Goal: Information Seeking & Learning: Learn about a topic

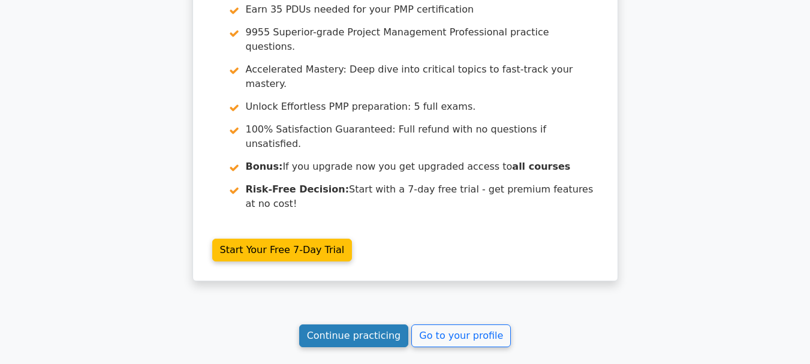
scroll to position [1619, 0]
click at [373, 324] on link "Continue practicing" at bounding box center [354, 335] width 110 height 23
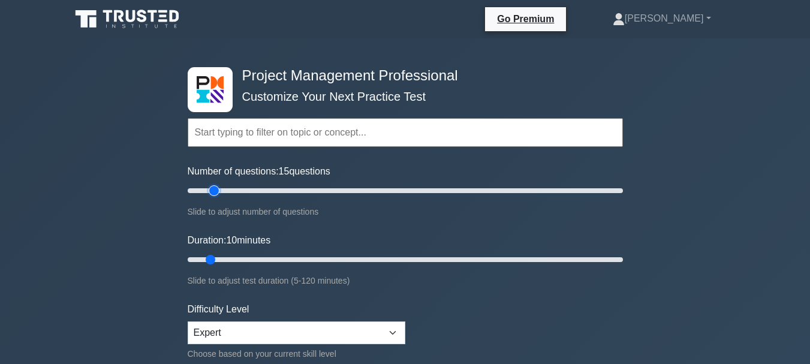
click at [214, 192] on input "Number of questions: 15 questions" at bounding box center [405, 190] width 435 height 14
type input "20"
click at [226, 191] on input "Number of questions: 15 questions" at bounding box center [405, 190] width 435 height 14
click at [221, 258] on input "Duration: 10 minutes" at bounding box center [405, 259] width 435 height 14
click at [237, 259] on input "Duration: 15 minutes" at bounding box center [405, 259] width 435 height 14
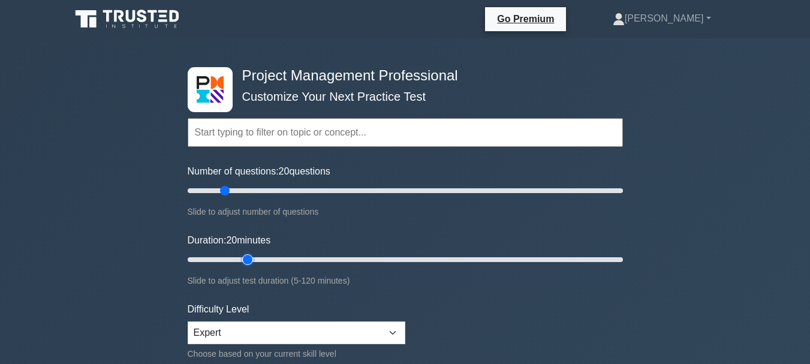
type input "20"
click at [241, 259] on input "Duration: 20 minutes" at bounding box center [405, 259] width 435 height 14
click at [396, 332] on select "Beginner Intermediate Expert" at bounding box center [297, 332] width 218 height 23
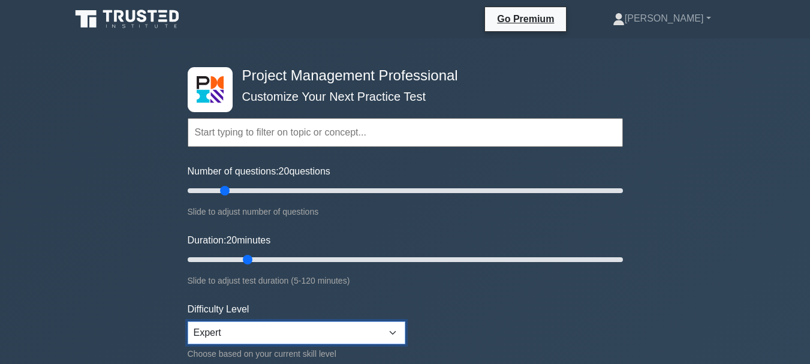
click at [336, 335] on select "Beginner Intermediate Expert" at bounding box center [297, 332] width 218 height 23
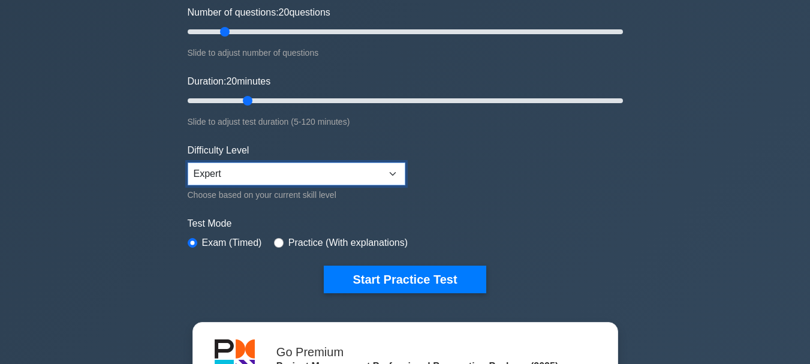
scroll to position [180, 0]
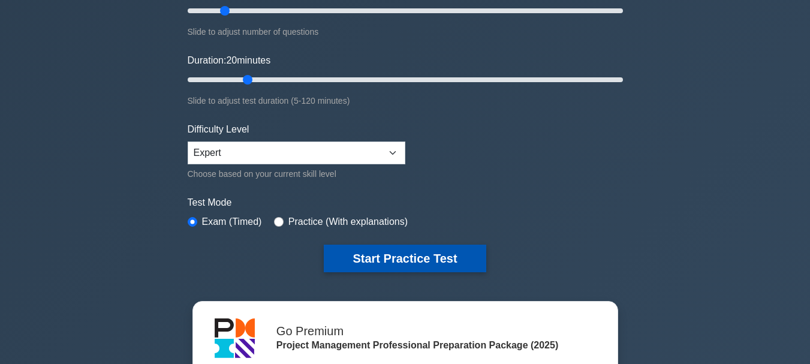
click at [435, 260] on button "Start Practice Test" at bounding box center [405, 259] width 162 height 28
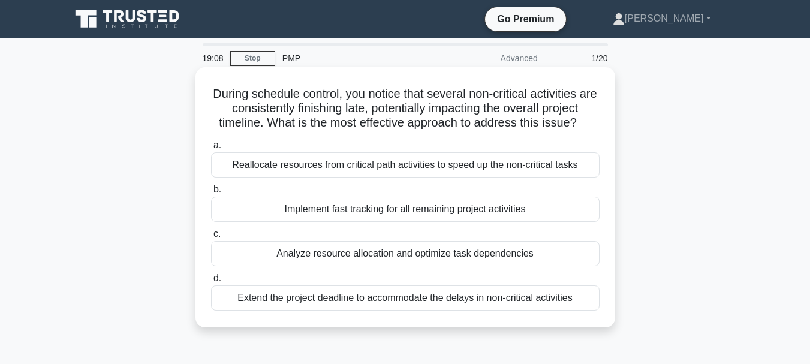
click at [508, 210] on div "Implement fast tracking for all remaining project activities" at bounding box center [405, 209] width 389 height 25
click at [211, 194] on input "b. Implement fast tracking for all remaining project activities" at bounding box center [211, 190] width 0 height 8
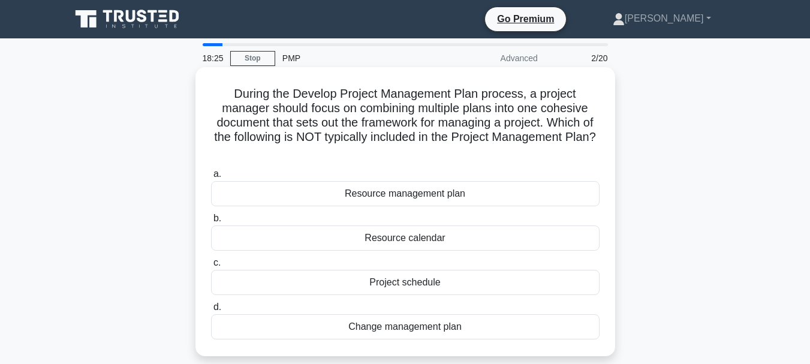
click at [432, 242] on div "Resource calendar" at bounding box center [405, 237] width 389 height 25
click at [211, 222] on input "b. Resource calendar" at bounding box center [211, 219] width 0 height 8
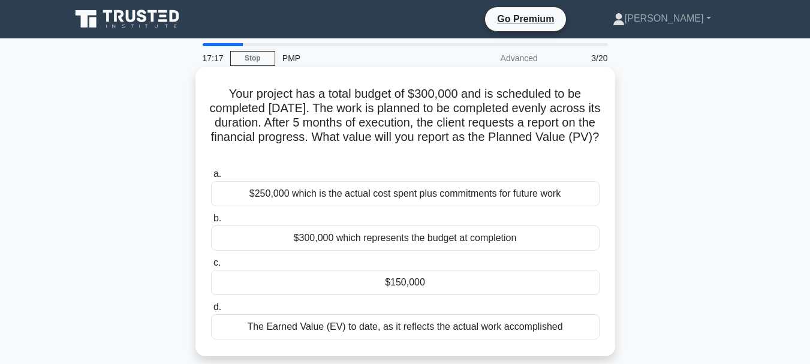
click at [399, 328] on div "The Earned Value (EV) to date, as it reflects the actual work accomplished" at bounding box center [405, 326] width 389 height 25
click at [211, 311] on input "d. The Earned Value (EV) to date, as it reflects the actual work accomplished" at bounding box center [211, 307] width 0 height 8
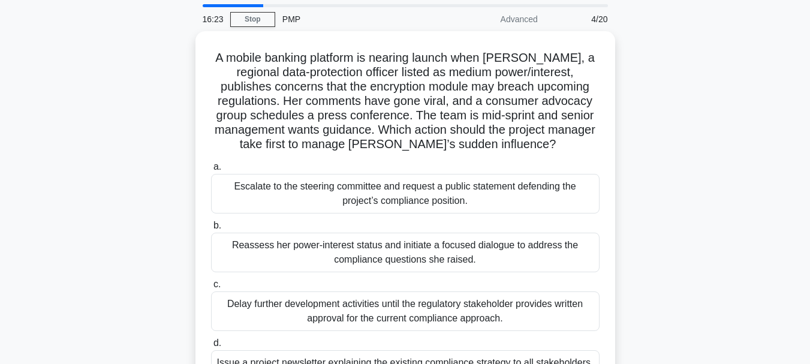
scroll to position [60, 0]
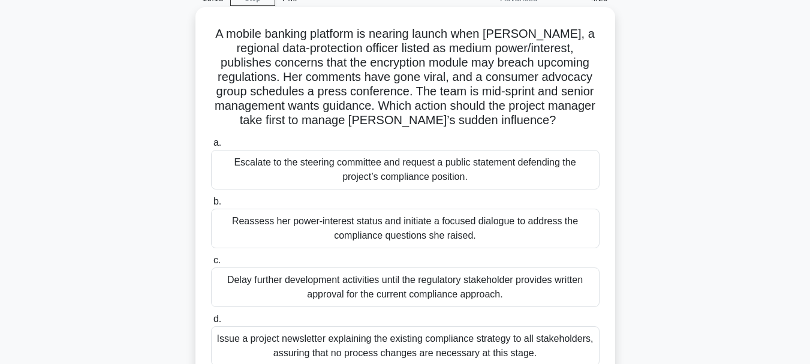
click at [482, 233] on div "Reassess her power-interest status and initiate a focused dialogue to address t…" at bounding box center [405, 229] width 389 height 40
click at [211, 206] on input "b. Reassess her power-interest status and initiate a focused dialogue to addres…" at bounding box center [211, 202] width 0 height 8
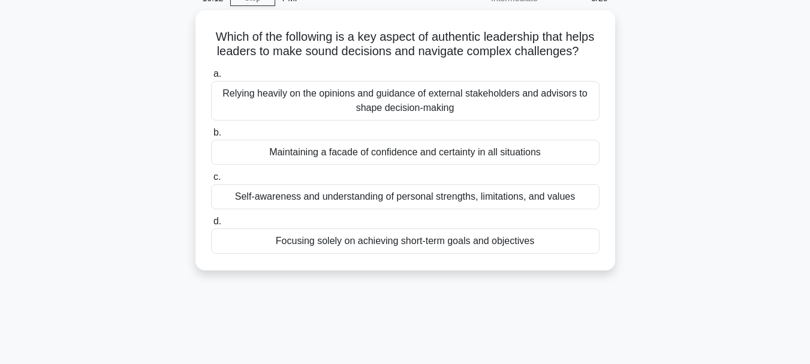
scroll to position [0, 0]
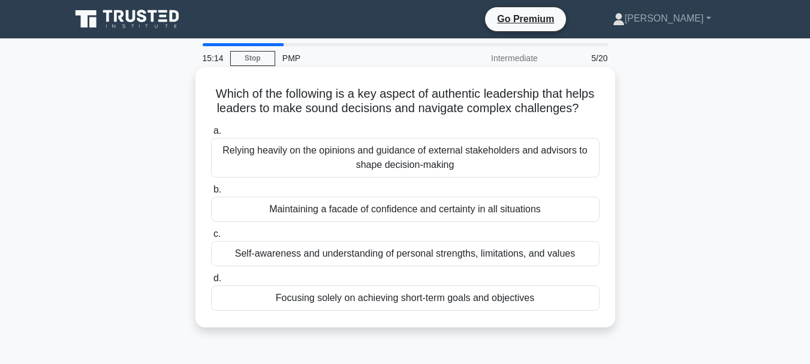
click at [405, 266] on div "Self-awareness and understanding of personal strengths, limitations, and values" at bounding box center [405, 253] width 389 height 25
click at [211, 238] on input "c. Self-awareness and understanding of personal strengths, limitations, and val…" at bounding box center [211, 234] width 0 height 8
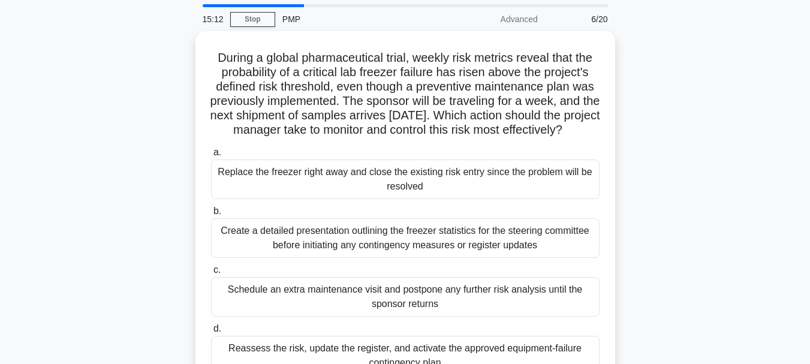
scroll to position [60, 0]
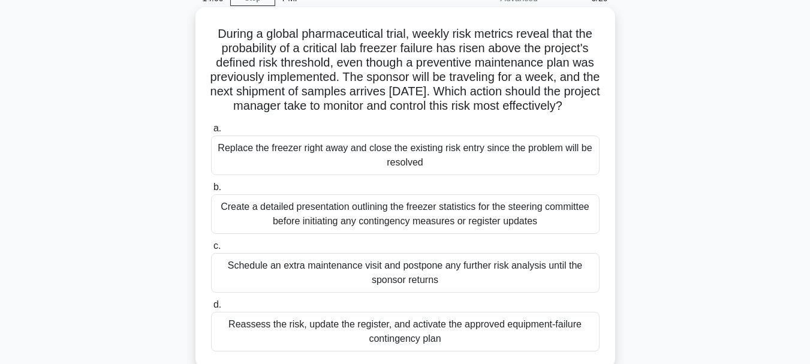
click at [462, 344] on div "Reassess the risk, update the register, and activate the approved equipment-fai…" at bounding box center [405, 332] width 389 height 40
click at [211, 309] on input "d. Reassess the risk, update the register, and activate the approved equipment-…" at bounding box center [211, 305] width 0 height 8
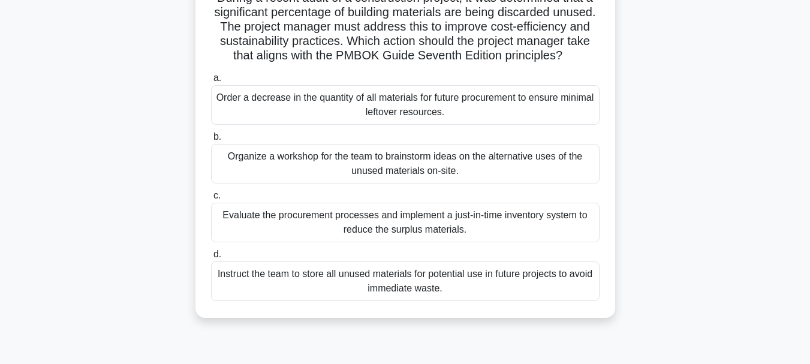
scroll to position [120, 0]
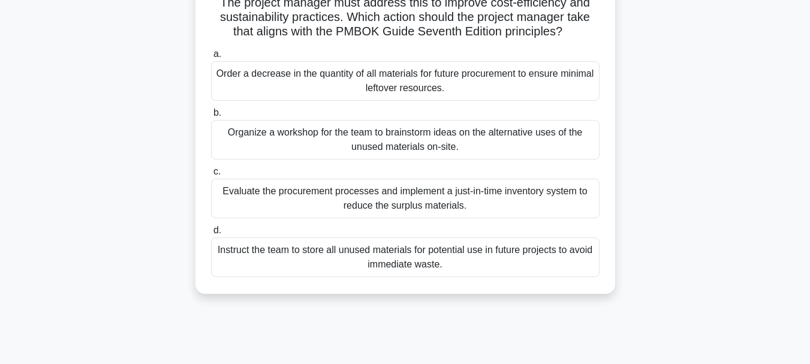
click at [454, 208] on div "Evaluate the procurement processes and implement a just-in-time inventory syste…" at bounding box center [405, 199] width 389 height 40
click at [211, 176] on input "c. Evaluate the procurement processes and implement a just-in-time inventory sy…" at bounding box center [211, 172] width 0 height 8
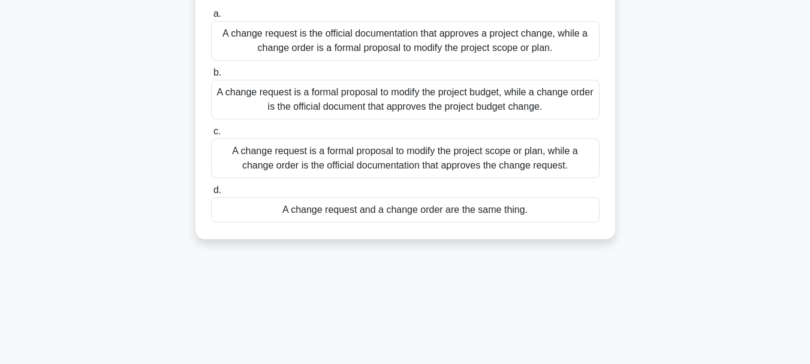
scroll to position [0, 0]
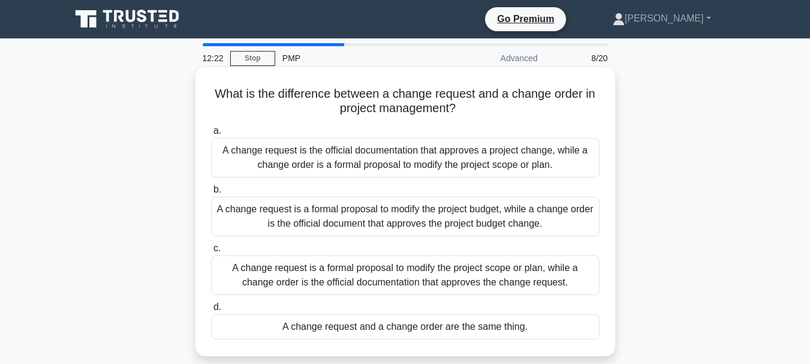
click at [416, 266] on div "A change request is a formal proposal to modify the project scope or plan, whil…" at bounding box center [405, 275] width 389 height 40
click at [211, 252] on input "c. A change request is a formal proposal to modify the project scope or plan, w…" at bounding box center [211, 249] width 0 height 8
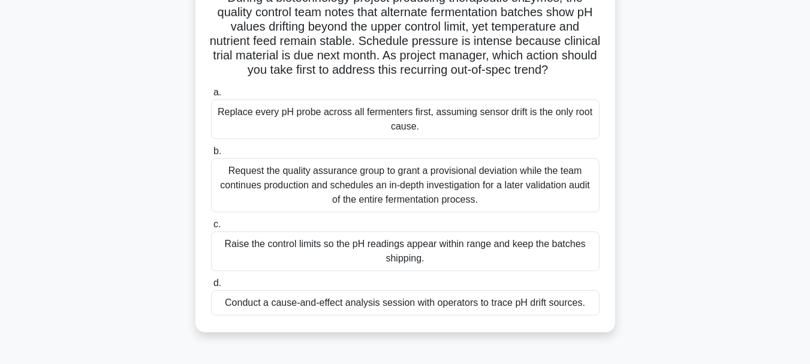
scroll to position [120, 0]
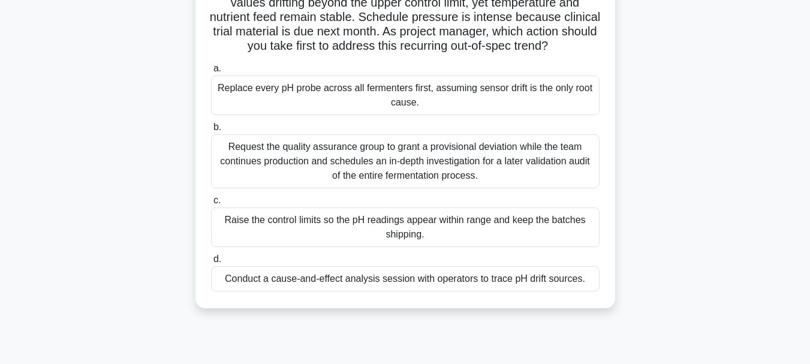
click at [515, 291] on div "Conduct a cause-and-effect analysis session with operators to trace pH drift so…" at bounding box center [405, 278] width 389 height 25
click at [211, 263] on input "d. Conduct a cause-and-effect analysis session with operators to trace pH drift…" at bounding box center [211, 259] width 0 height 8
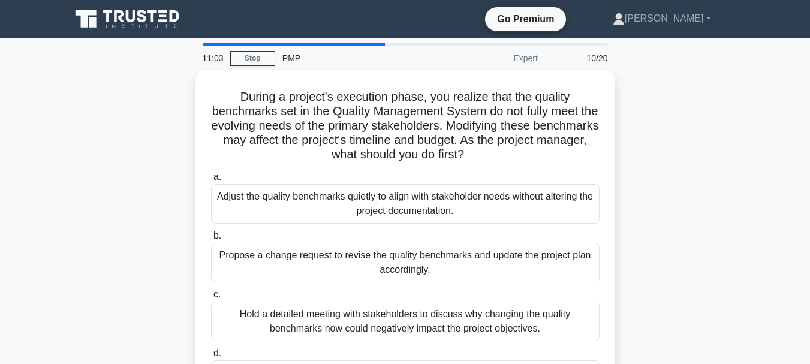
scroll to position [60, 0]
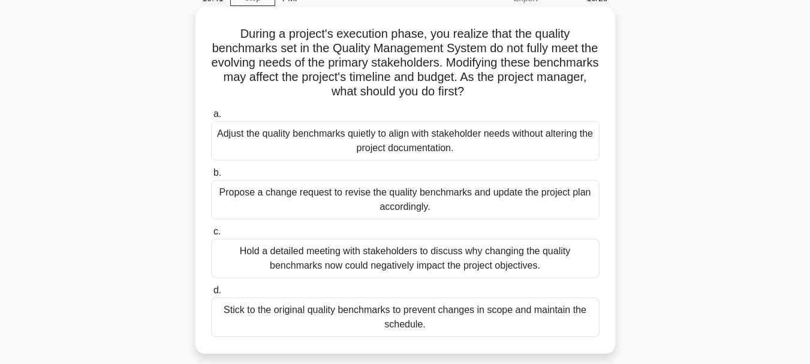
click at [499, 194] on div "Propose a change request to revise the quality benchmarks and update the projec…" at bounding box center [405, 200] width 389 height 40
click at [211, 177] on input "b. Propose a change request to revise the quality benchmarks and update the pro…" at bounding box center [211, 173] width 0 height 8
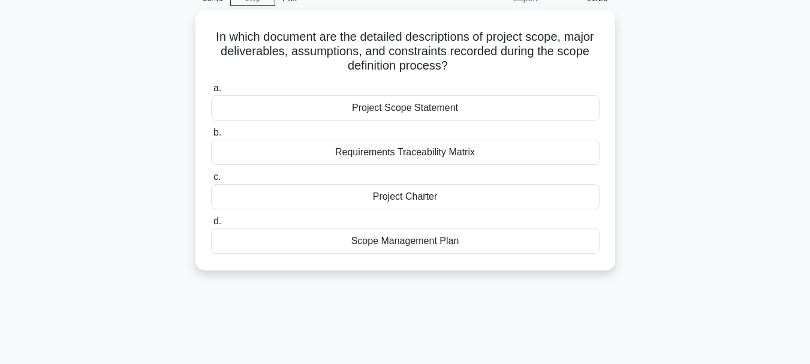
scroll to position [0, 0]
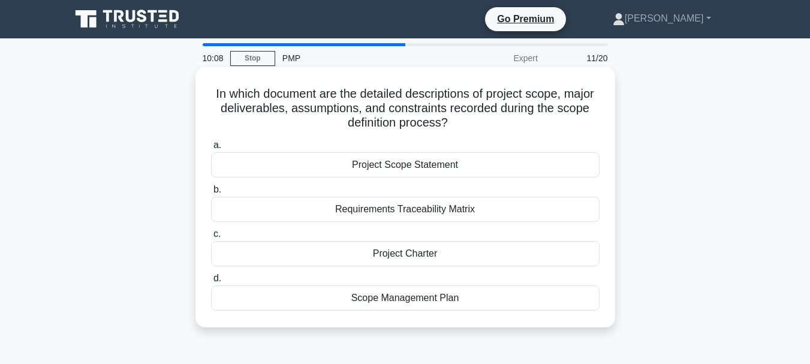
click at [467, 164] on div "Project Scope Statement" at bounding box center [405, 164] width 389 height 25
click at [211, 149] on input "a. Project Scope Statement" at bounding box center [211, 146] width 0 height 8
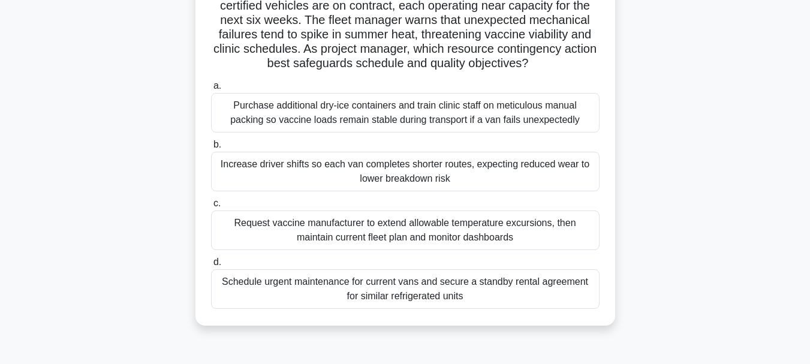
scroll to position [180, 0]
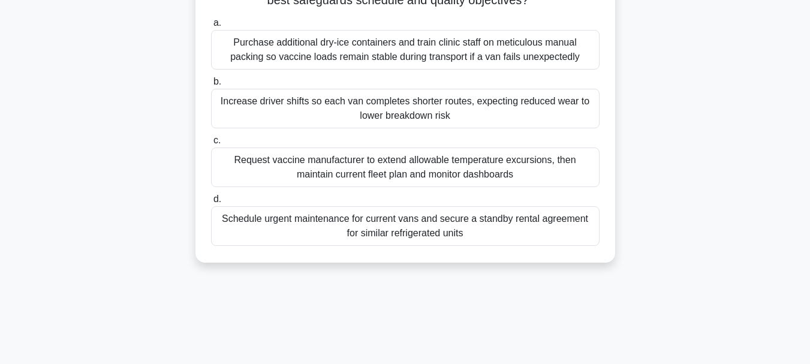
click at [458, 241] on div "Schedule urgent maintenance for current vans and secure a standby rental agreem…" at bounding box center [405, 226] width 389 height 40
click at [211, 203] on input "d. Schedule urgent maintenance for current vans and secure a standby rental agr…" at bounding box center [211, 199] width 0 height 8
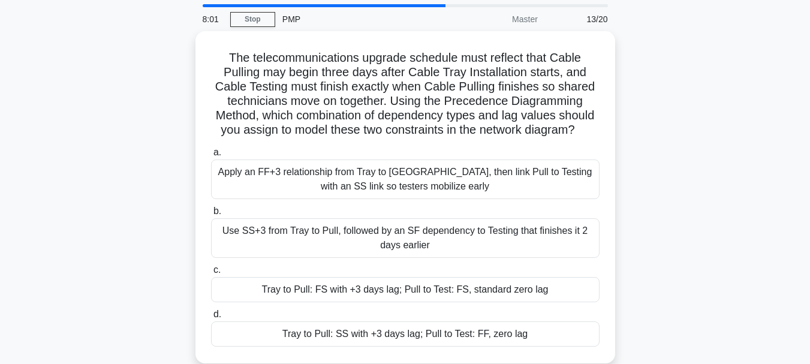
scroll to position [60, 0]
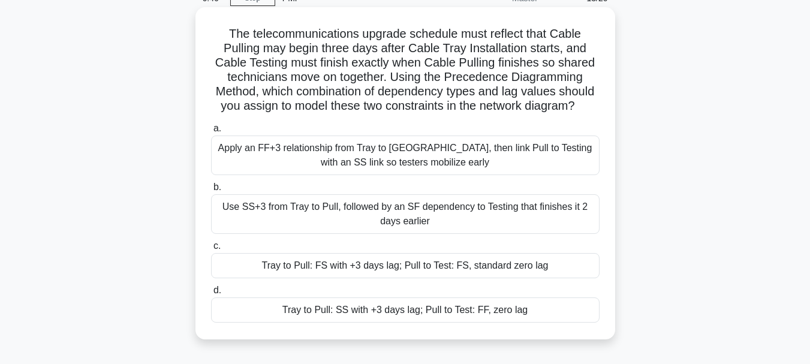
click at [449, 158] on div "Apply an FF+3 relationship from Tray to Pull, then link Pull to Testing with an…" at bounding box center [405, 156] width 389 height 40
click at [211, 133] on input "a. Apply an FF+3 relationship from Tray to Pull, then link Pull to Testing with…" at bounding box center [211, 129] width 0 height 8
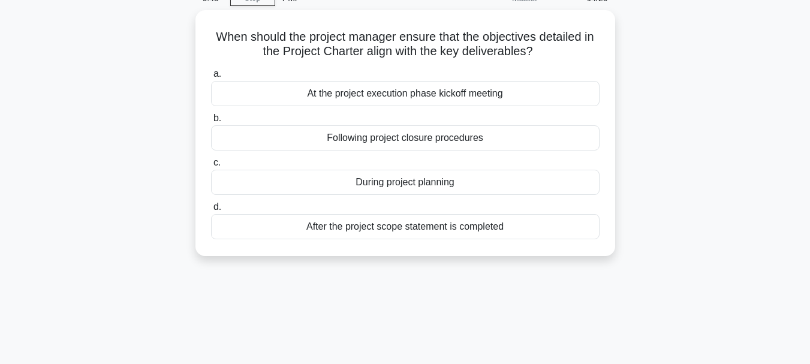
scroll to position [0, 0]
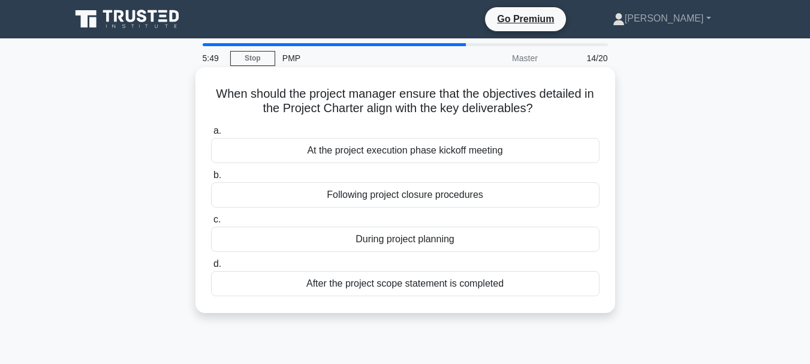
click at [452, 282] on div "After the project scope statement is completed" at bounding box center [405, 283] width 389 height 25
click at [211, 268] on input "d. After the project scope statement is completed" at bounding box center [211, 264] width 0 height 8
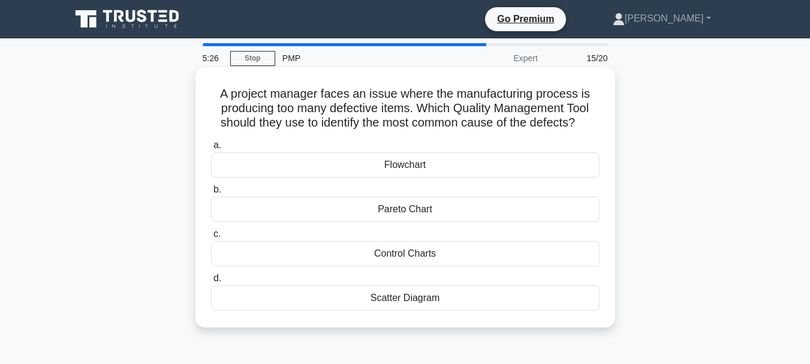
click at [432, 206] on div "Pareto Chart" at bounding box center [405, 209] width 389 height 25
click at [211, 194] on input "b. Pareto Chart" at bounding box center [211, 190] width 0 height 8
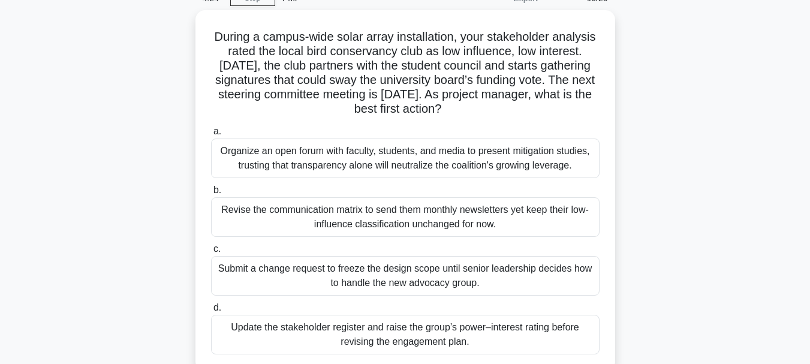
scroll to position [120, 0]
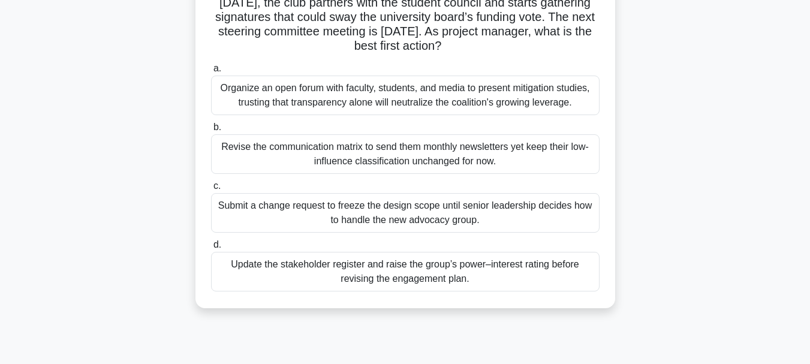
click at [536, 269] on div "Update the stakeholder register and raise the group’s power–interest rating bef…" at bounding box center [405, 272] width 389 height 40
click at [211, 249] on input "d. Update the stakeholder register and raise the group’s power–interest rating …" at bounding box center [211, 245] width 0 height 8
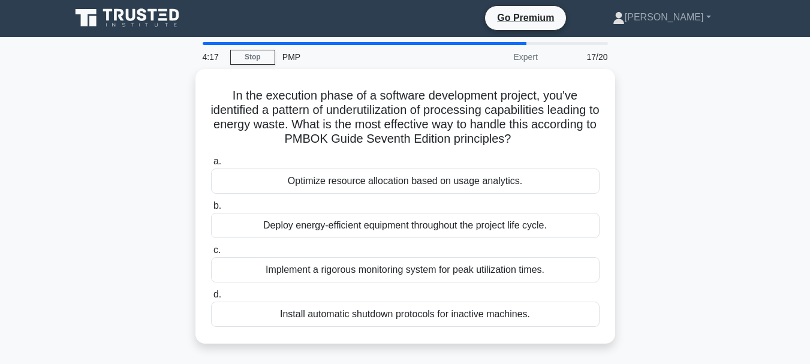
scroll to position [0, 0]
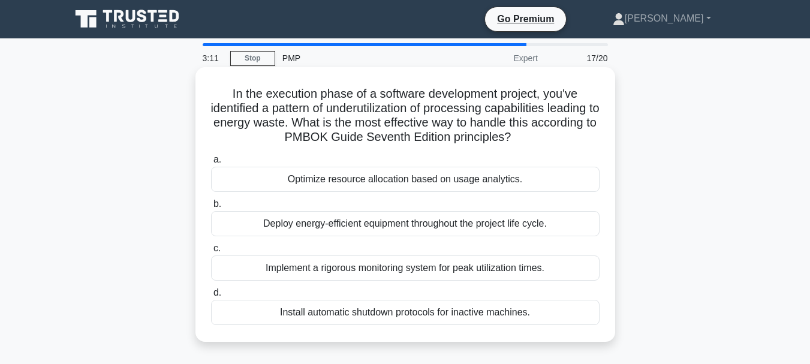
click at [483, 183] on div "Optimize resource allocation based on usage analytics." at bounding box center [405, 179] width 389 height 25
click at [211, 164] on input "a. Optimize resource allocation based on usage analytics." at bounding box center [211, 160] width 0 height 8
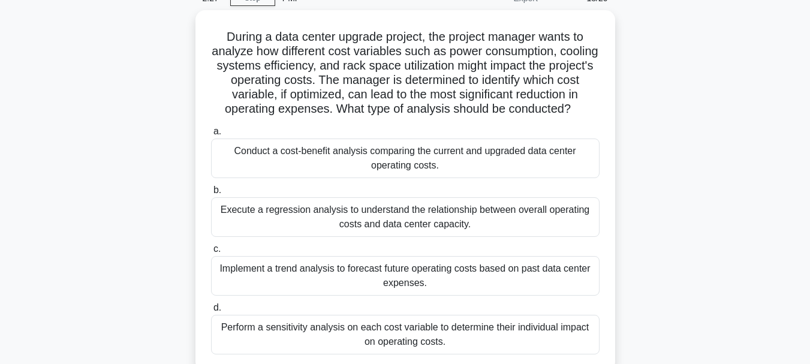
scroll to position [120, 0]
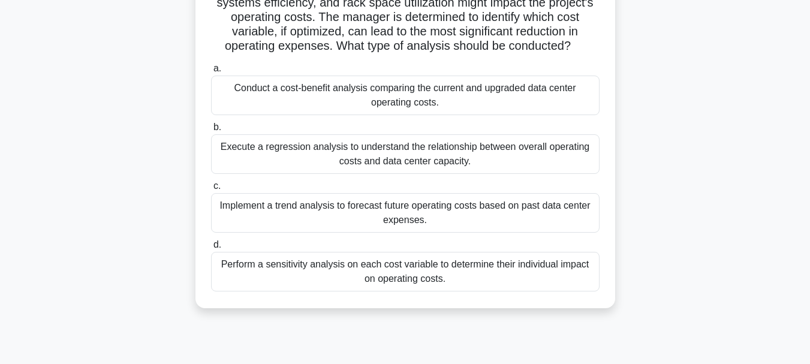
click at [406, 270] on div "Perform a sensitivity analysis on each cost variable to determine their individ…" at bounding box center [405, 272] width 389 height 40
click at [211, 249] on input "d. Perform a sensitivity analysis on each cost variable to determine their indi…" at bounding box center [211, 245] width 0 height 8
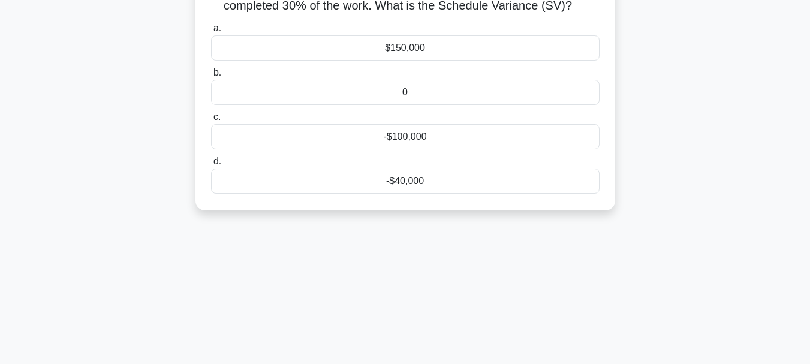
scroll to position [0, 0]
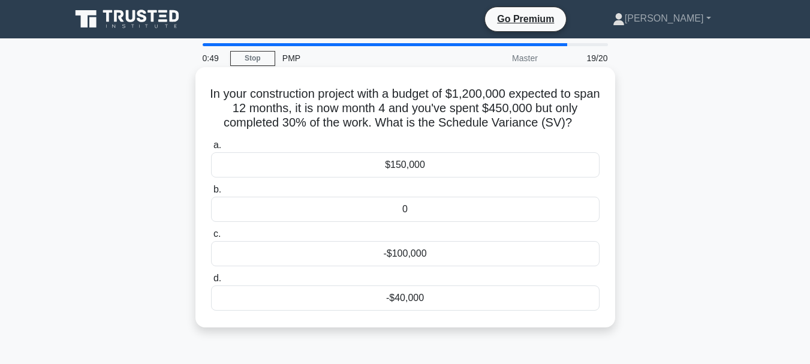
click at [441, 299] on div "-$40,000" at bounding box center [405, 297] width 389 height 25
click at [211, 282] on input "d. -$40,000" at bounding box center [211, 279] width 0 height 8
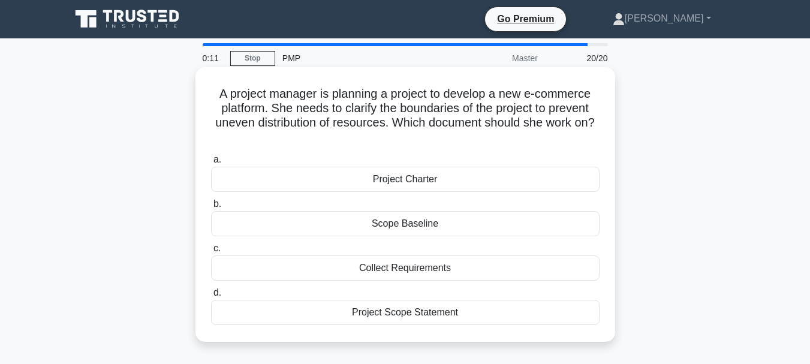
click at [450, 221] on div "Scope Baseline" at bounding box center [405, 223] width 389 height 25
click at [211, 208] on input "b. Scope Baseline" at bounding box center [211, 204] width 0 height 8
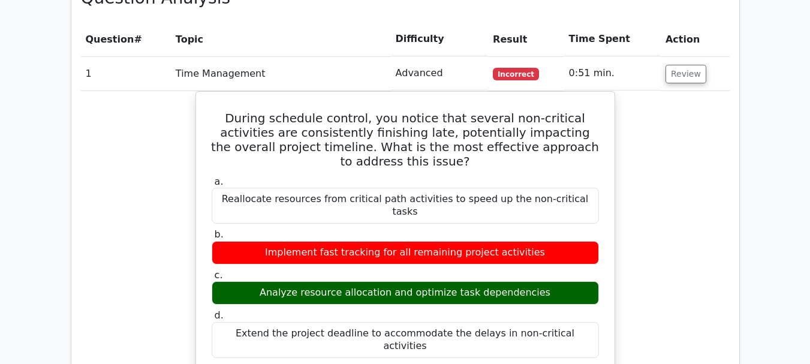
scroll to position [1199, 0]
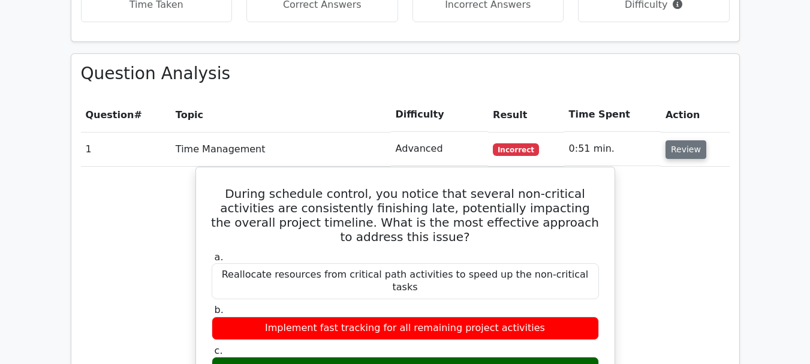
click at [682, 140] on button "Review" at bounding box center [686, 149] width 41 height 19
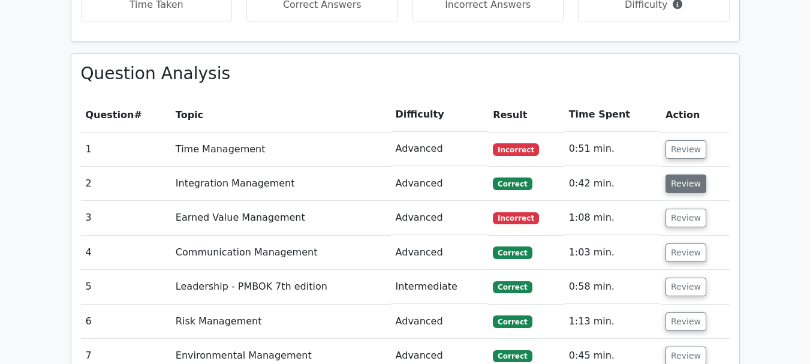
click at [685, 174] on button "Review" at bounding box center [686, 183] width 41 height 19
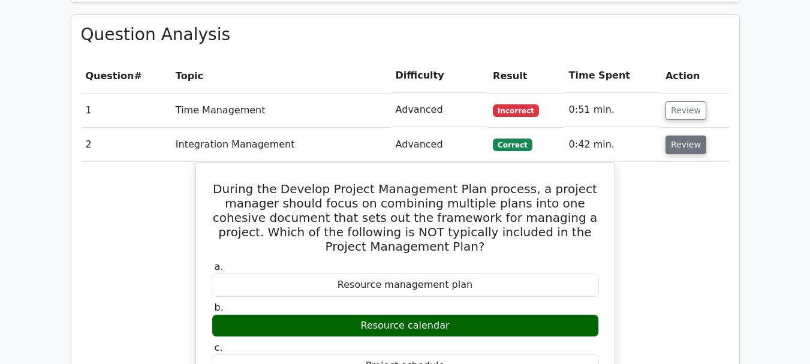
scroll to position [1259, 0]
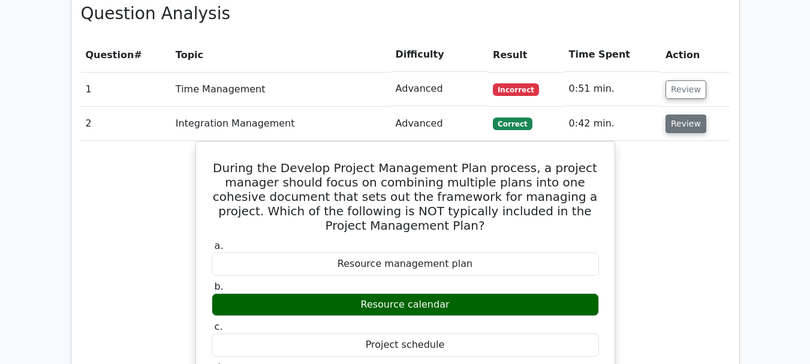
click at [683, 115] on button "Review" at bounding box center [686, 124] width 41 height 19
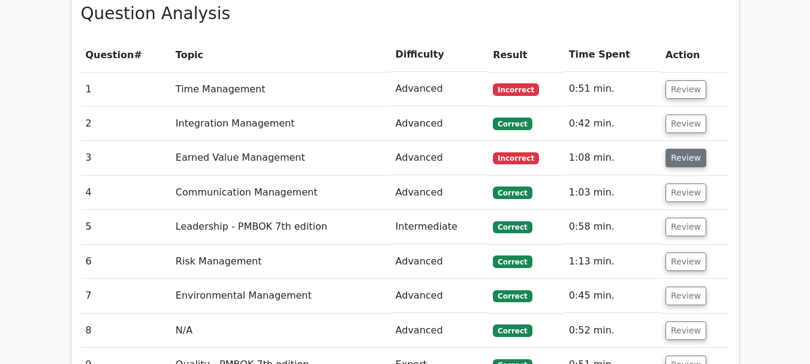
click at [686, 149] on button "Review" at bounding box center [686, 158] width 41 height 19
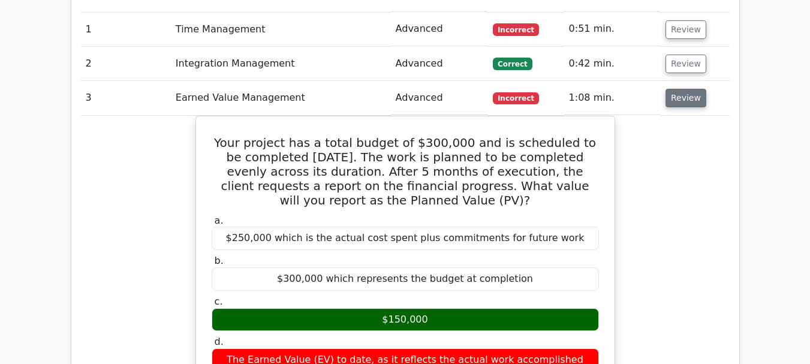
scroll to position [1379, 0]
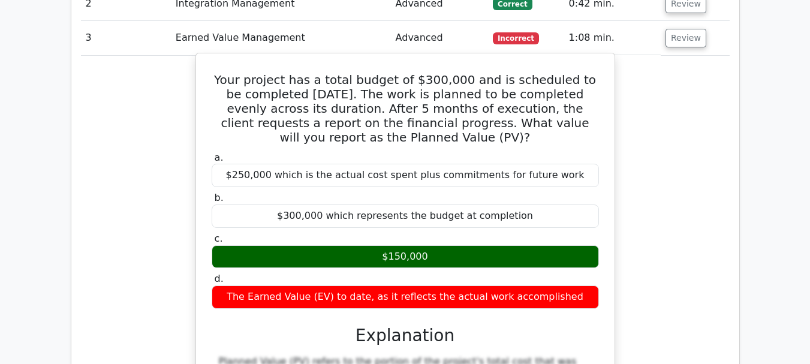
drag, startPoint x: 264, startPoint y: 240, endPoint x: 321, endPoint y: 242, distance: 56.4
click at [321, 285] on div "The Earned Value (EV) to date, as it reflects the actual work accomplished" at bounding box center [405, 296] width 387 height 23
copy div "Earned Value"
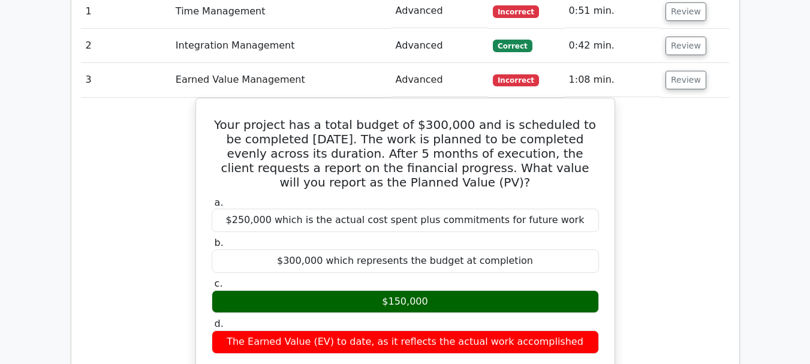
scroll to position [1319, 0]
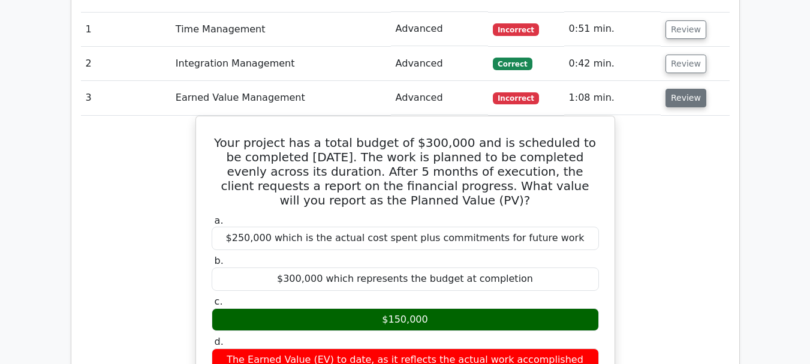
click at [682, 89] on button "Review" at bounding box center [686, 98] width 41 height 19
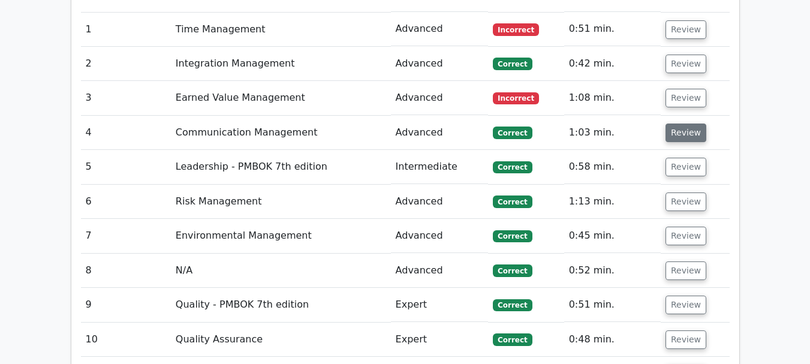
click at [684, 124] on button "Review" at bounding box center [686, 133] width 41 height 19
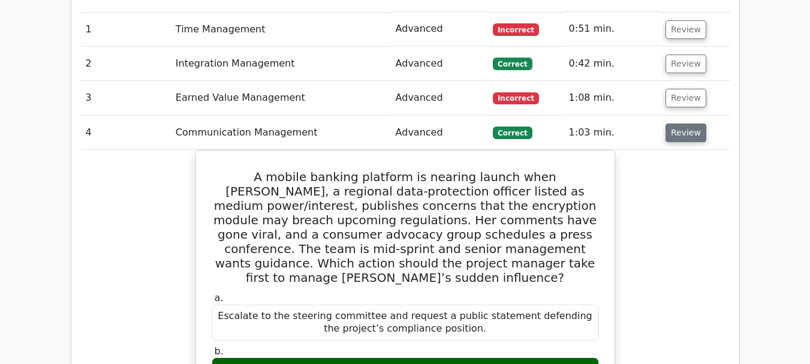
click at [694, 124] on button "Review" at bounding box center [686, 133] width 41 height 19
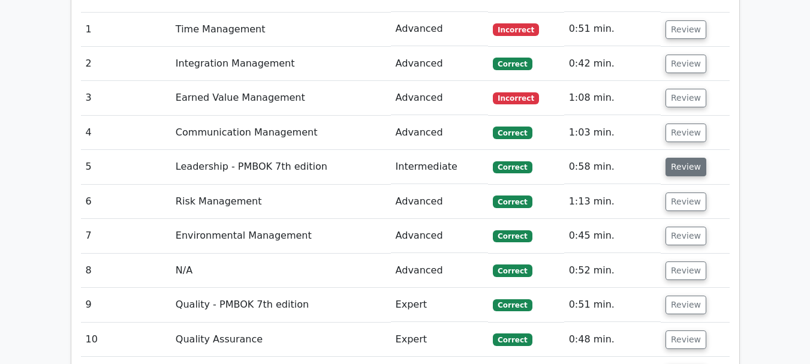
click at [683, 158] on button "Review" at bounding box center [686, 167] width 41 height 19
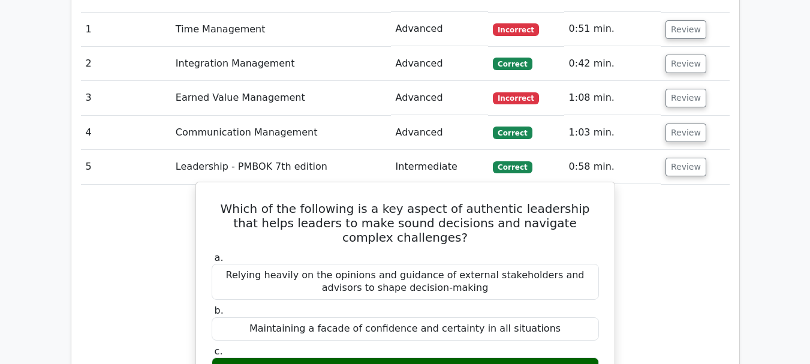
click at [381, 201] on h5 "Which of the following is a key aspect of authentic leadership that helps leade…" at bounding box center [405, 222] width 390 height 43
copy h5 "sound"
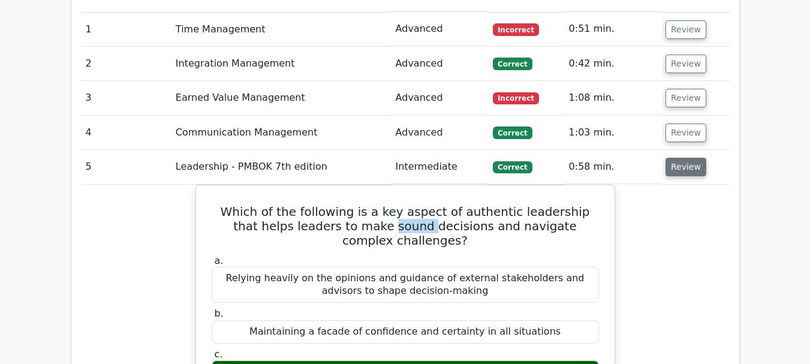
click at [685, 158] on button "Review" at bounding box center [686, 167] width 41 height 19
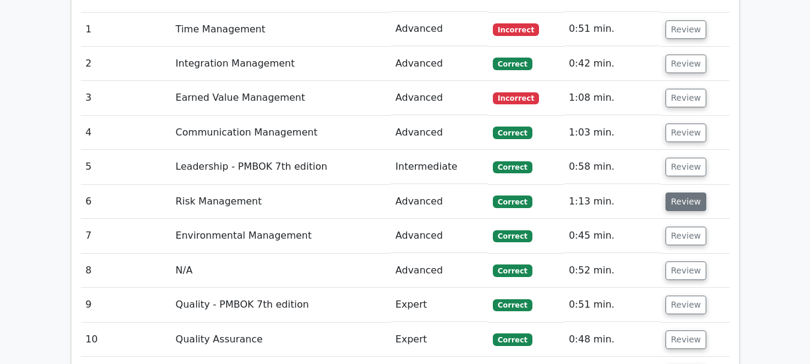
click at [682, 192] on button "Review" at bounding box center [686, 201] width 41 height 19
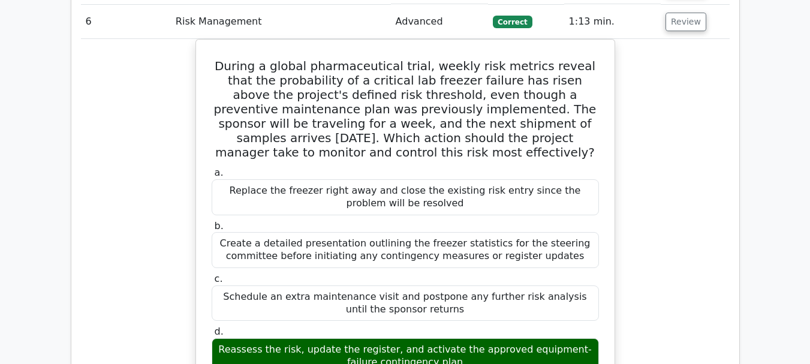
scroll to position [1439, 0]
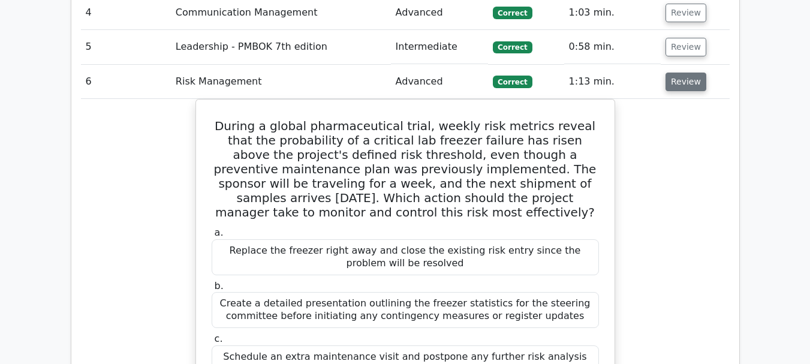
click at [681, 73] on button "Review" at bounding box center [686, 82] width 41 height 19
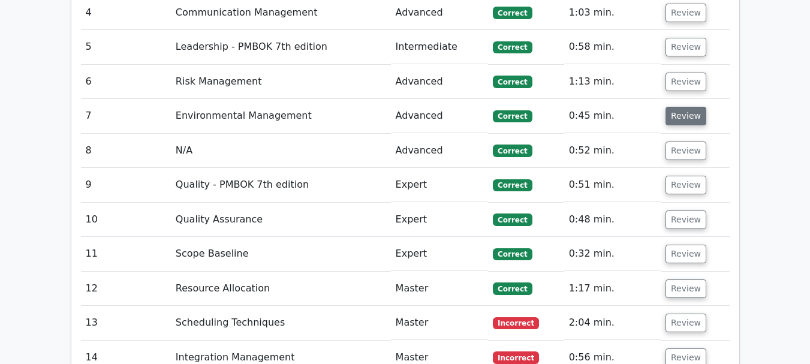
click at [682, 107] on button "Review" at bounding box center [686, 116] width 41 height 19
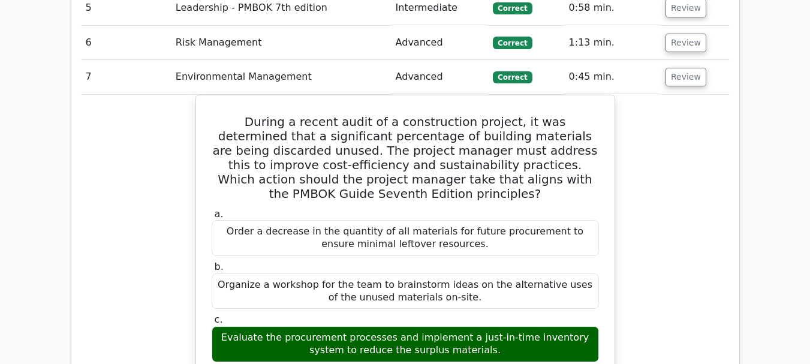
scroll to position [1499, 0]
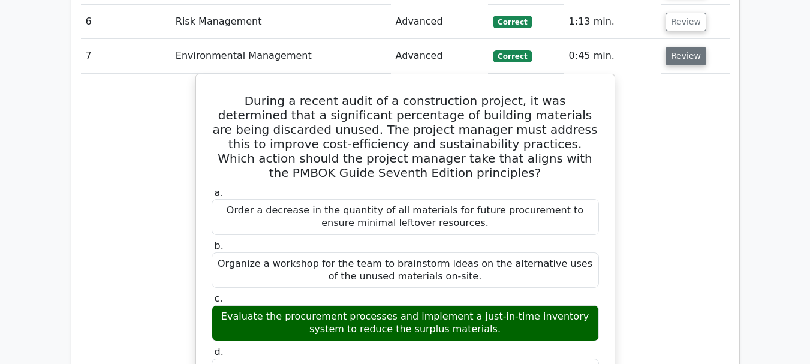
click at [681, 47] on button "Review" at bounding box center [686, 56] width 41 height 19
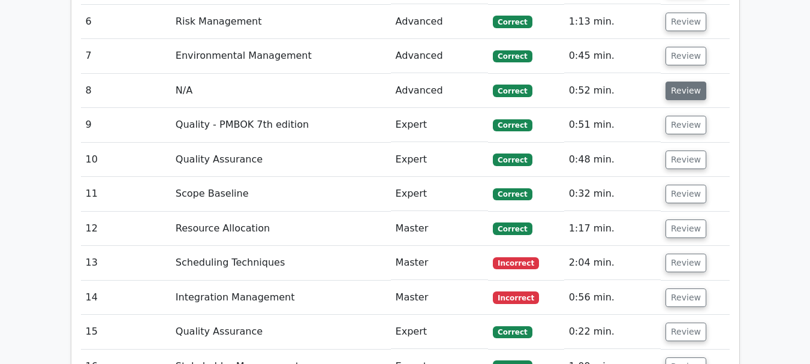
click at [682, 82] on button "Review" at bounding box center [686, 91] width 41 height 19
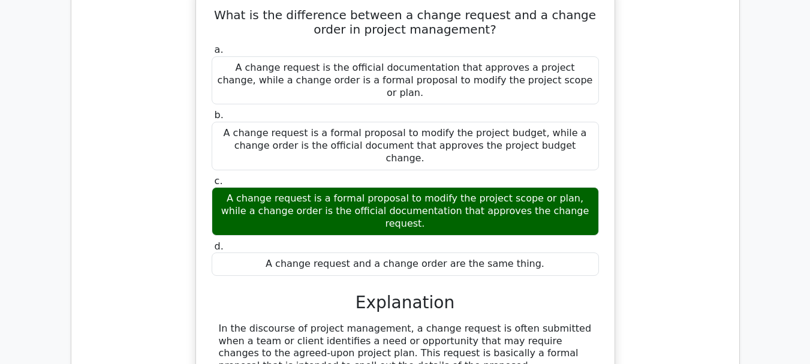
scroll to position [1679, 0]
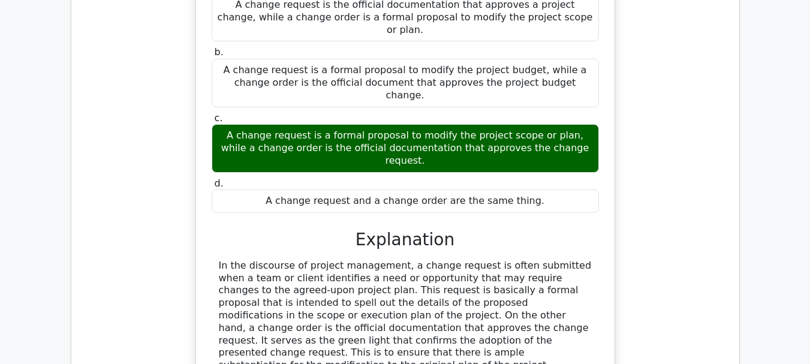
copy div "discourse"
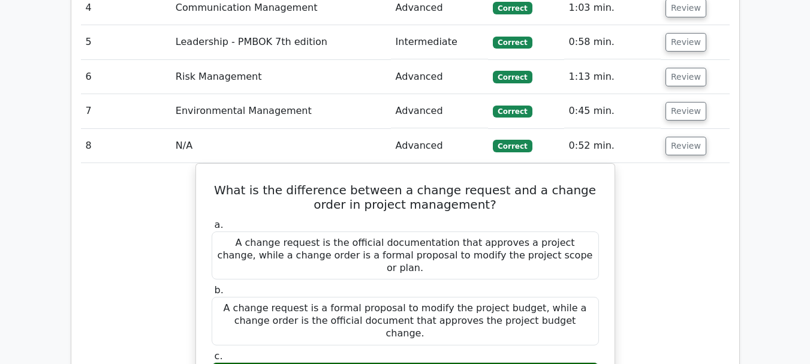
scroll to position [1439, 0]
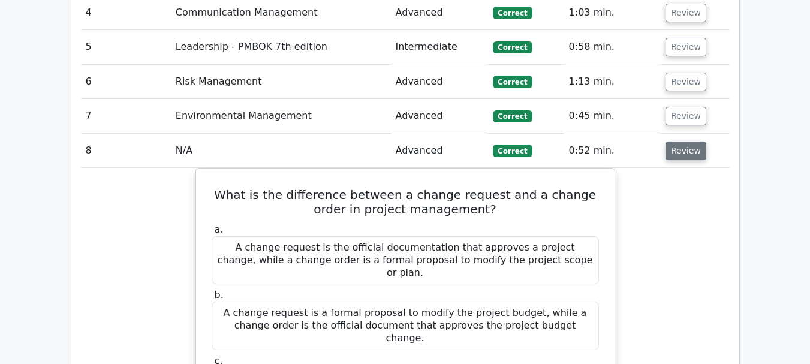
click at [682, 142] on button "Review" at bounding box center [686, 151] width 41 height 19
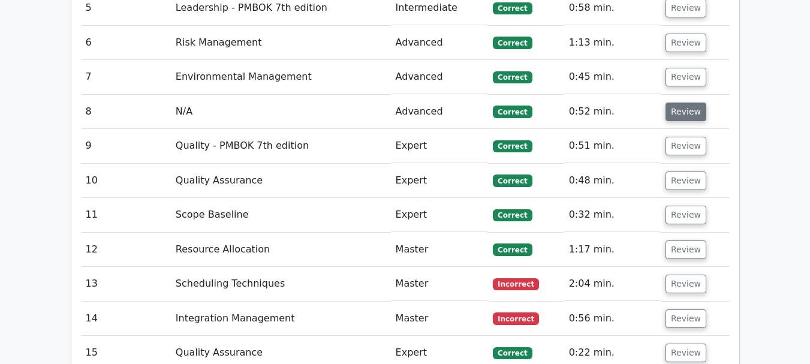
scroll to position [1499, 0]
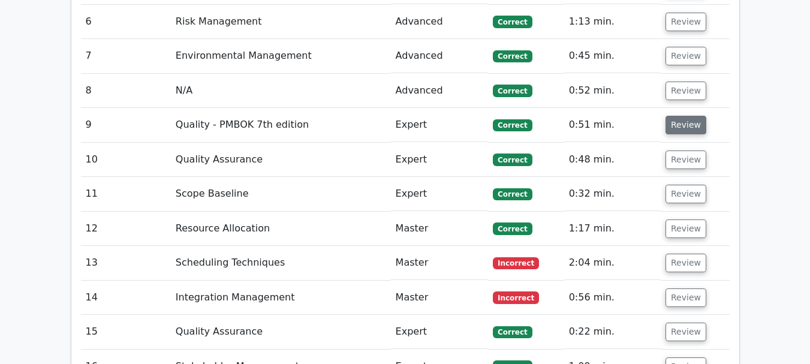
click at [686, 116] on button "Review" at bounding box center [686, 125] width 41 height 19
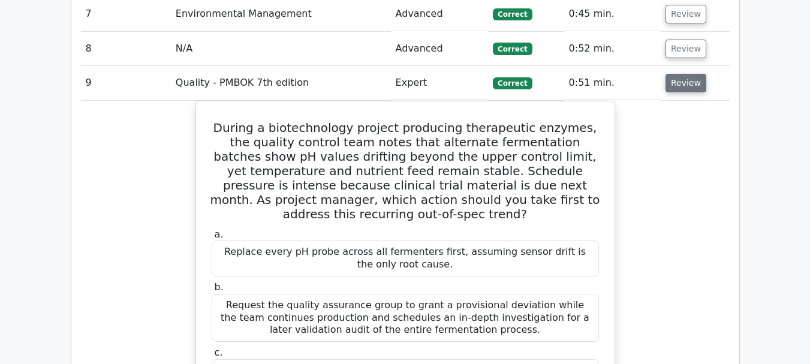
scroll to position [1559, 0]
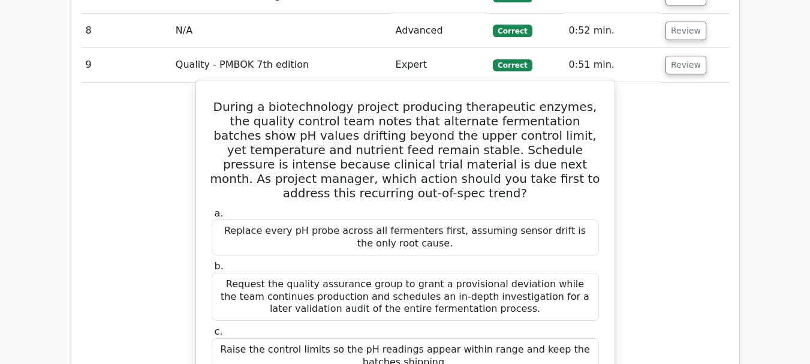
copy div "drift"
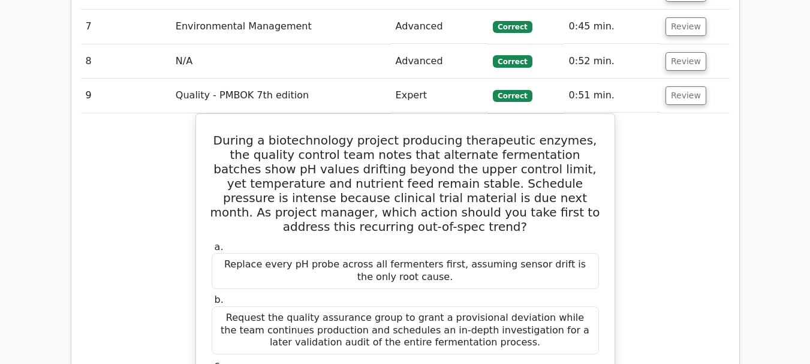
scroll to position [1499, 0]
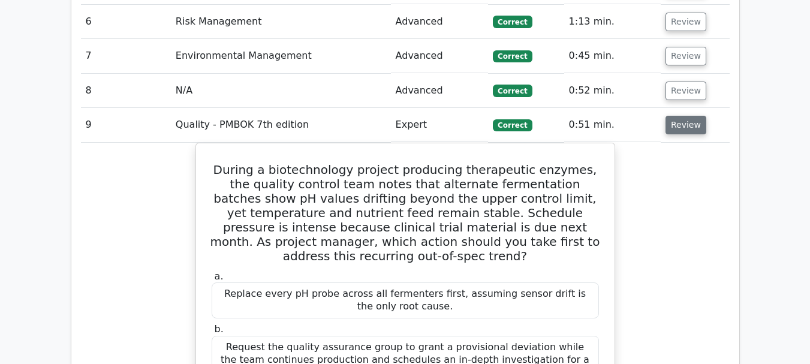
click at [684, 116] on button "Review" at bounding box center [686, 125] width 41 height 19
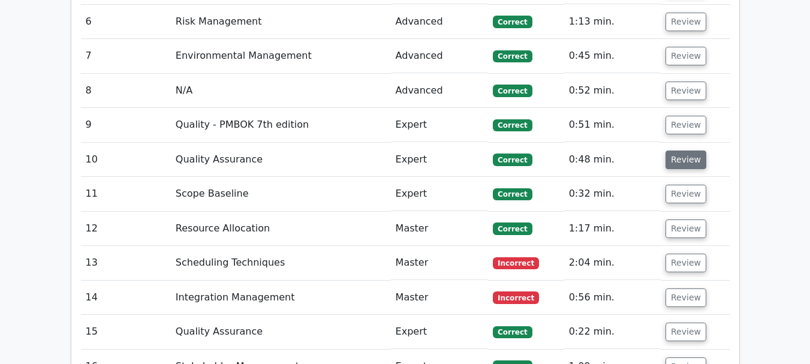
click at [679, 151] on button "Review" at bounding box center [686, 160] width 41 height 19
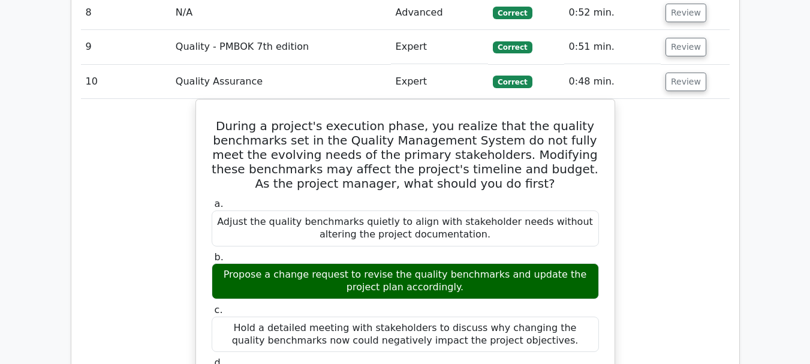
scroll to position [1559, 0]
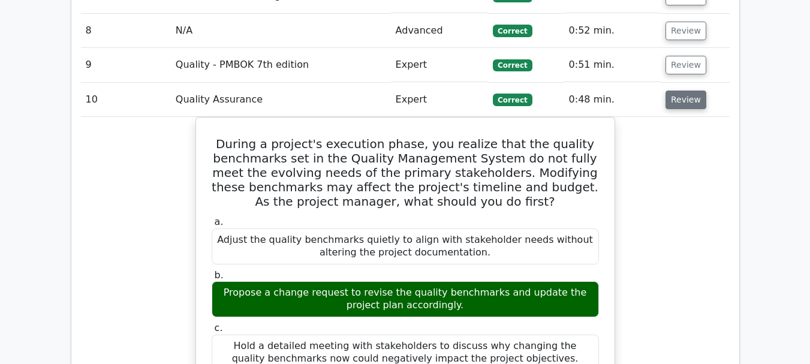
click at [690, 91] on button "Review" at bounding box center [686, 100] width 41 height 19
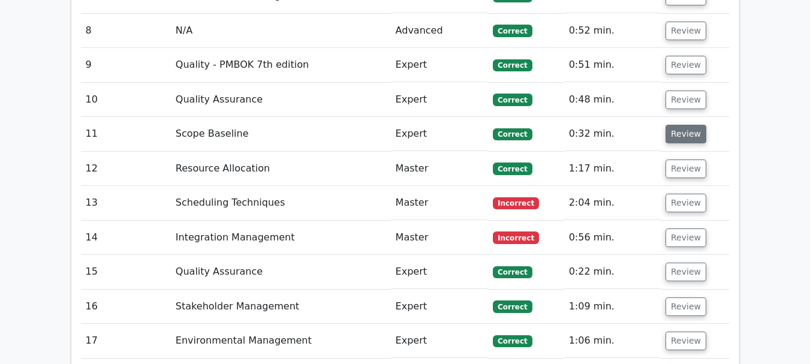
click at [682, 125] on button "Review" at bounding box center [686, 134] width 41 height 19
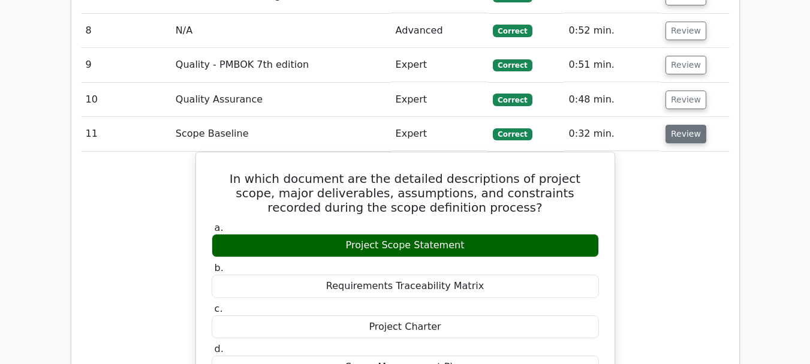
click at [682, 125] on button "Review" at bounding box center [686, 134] width 41 height 19
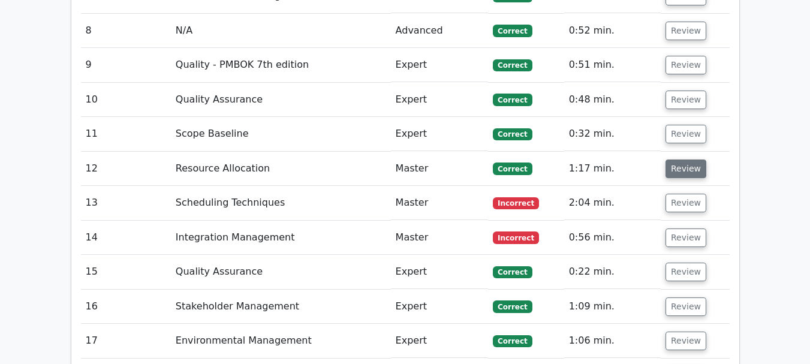
click at [682, 160] on button "Review" at bounding box center [686, 169] width 41 height 19
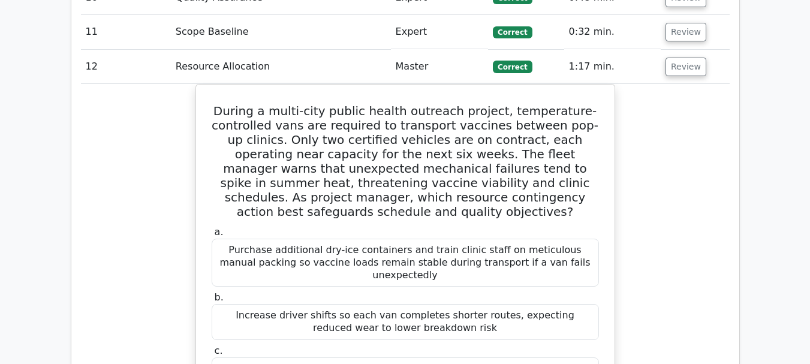
scroll to position [1679, 0]
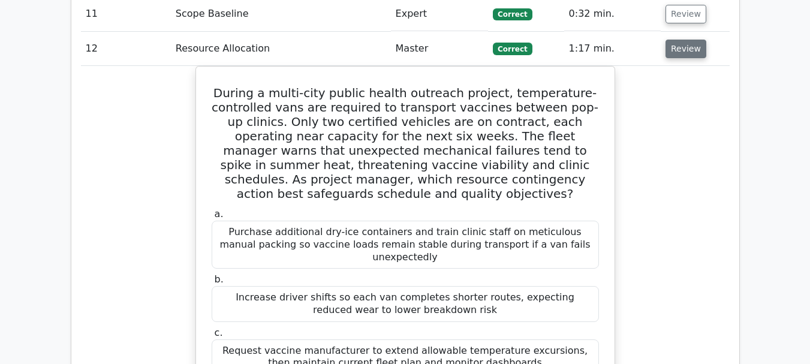
click at [685, 40] on button "Review" at bounding box center [686, 49] width 41 height 19
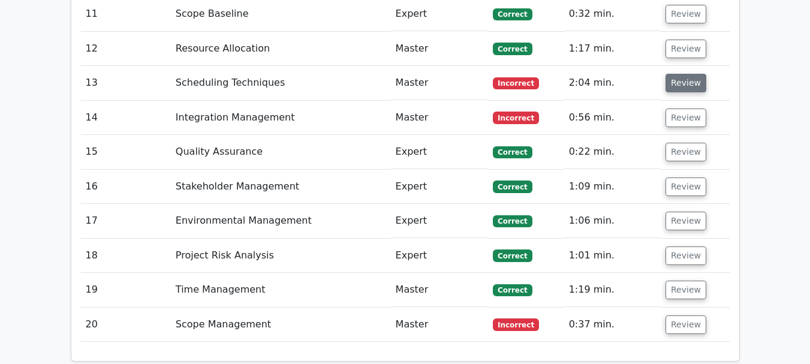
click at [684, 74] on button "Review" at bounding box center [686, 83] width 41 height 19
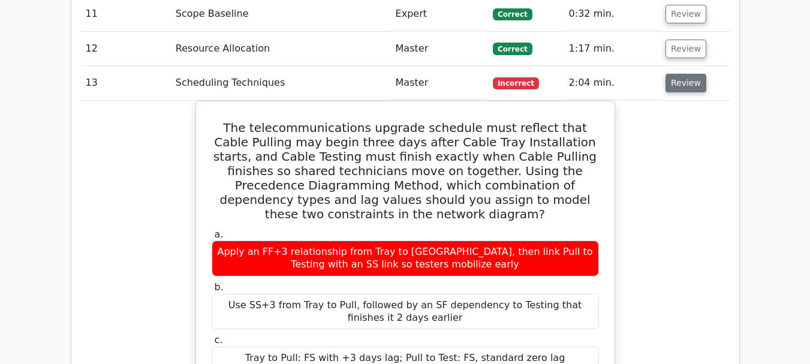
click at [687, 74] on button "Review" at bounding box center [686, 83] width 41 height 19
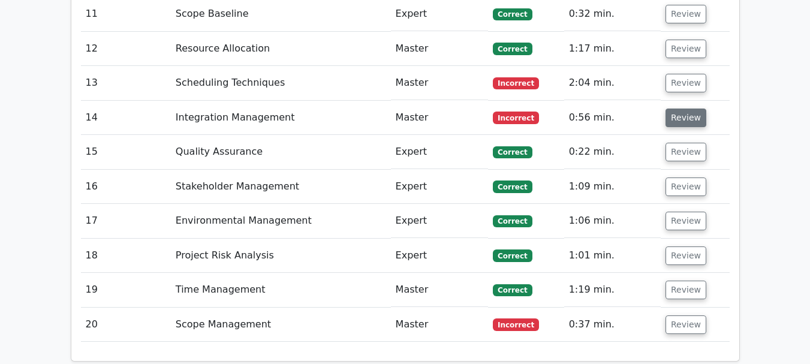
click at [678, 109] on button "Review" at bounding box center [686, 118] width 41 height 19
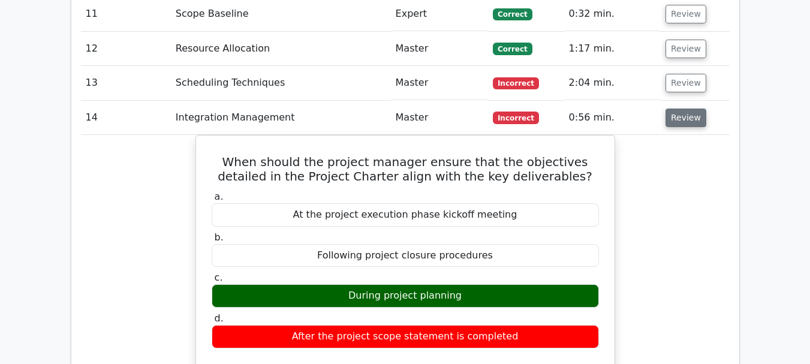
click at [688, 109] on button "Review" at bounding box center [686, 118] width 41 height 19
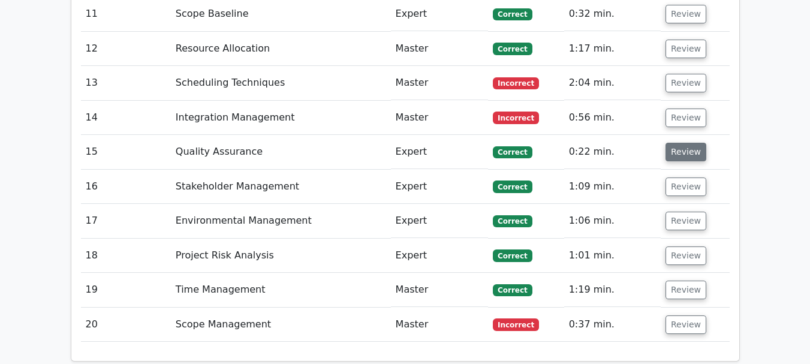
click at [687, 143] on button "Review" at bounding box center [686, 152] width 41 height 19
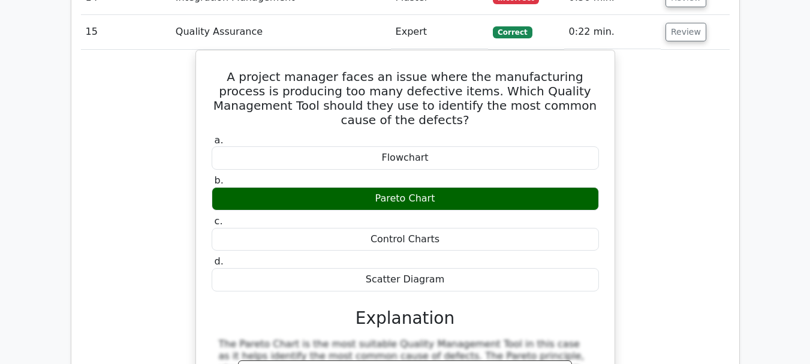
scroll to position [1739, 0]
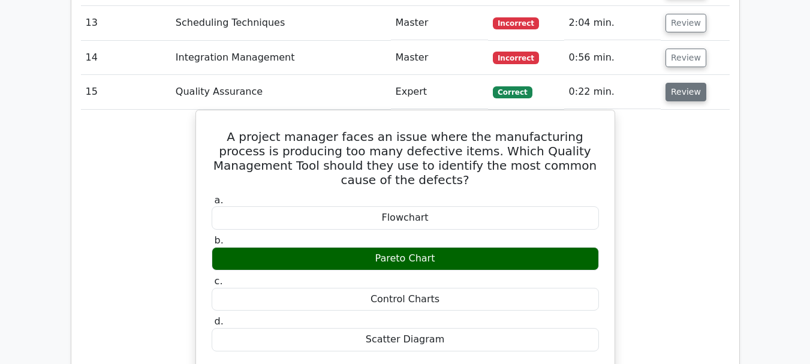
click at [686, 83] on button "Review" at bounding box center [686, 92] width 41 height 19
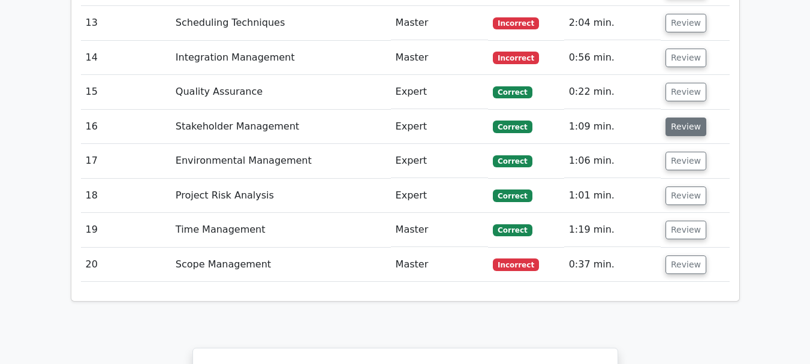
click at [690, 118] on button "Review" at bounding box center [686, 127] width 41 height 19
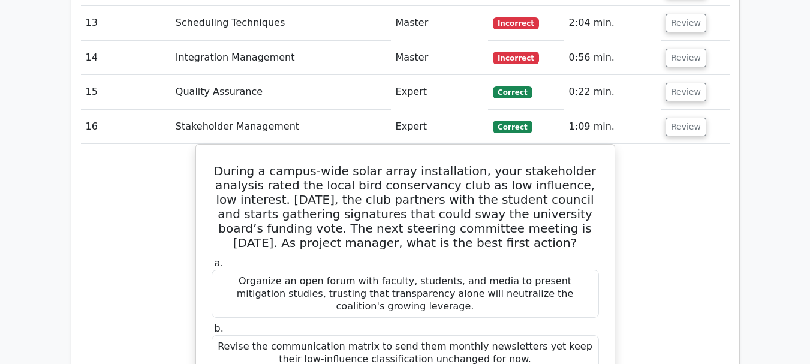
scroll to position [1799, 0]
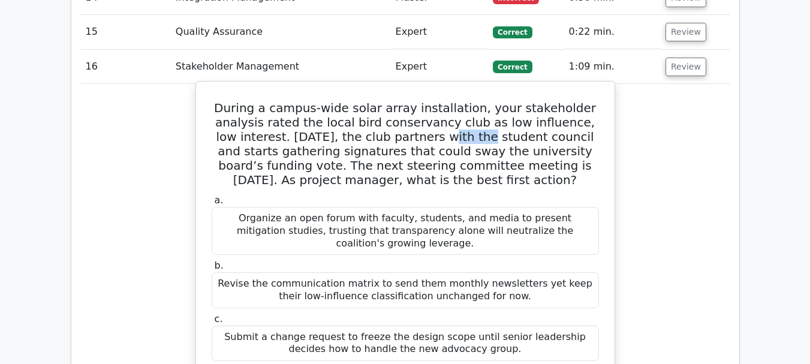
drag, startPoint x: 350, startPoint y: 82, endPoint x: 387, endPoint y: 83, distance: 37.2
click at [387, 101] on h5 "During a campus-wide solar array installation, your stakeholder analysis rated …" at bounding box center [405, 144] width 390 height 86
copy h5 "partner"
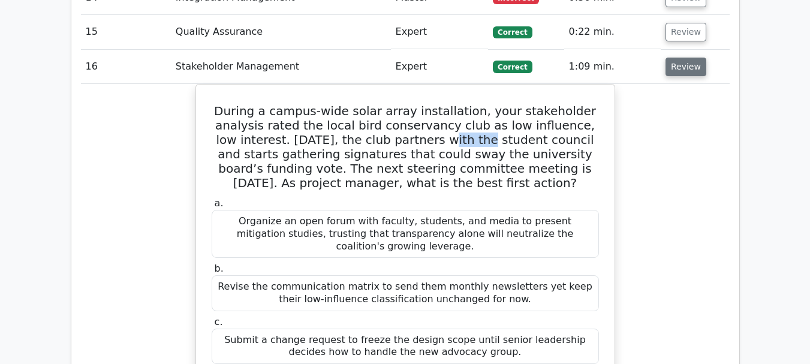
click at [686, 58] on button "Review" at bounding box center [686, 67] width 41 height 19
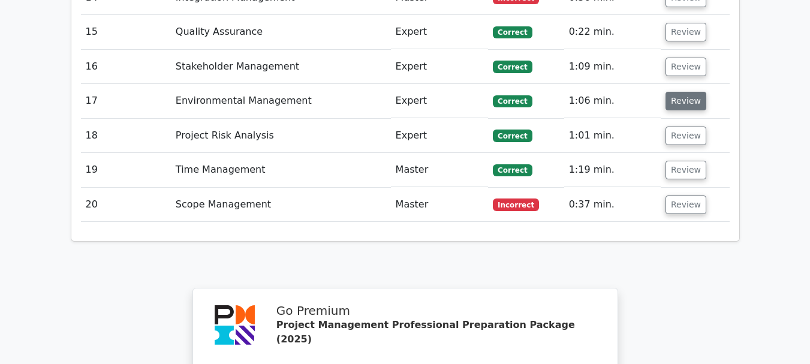
click at [686, 92] on button "Review" at bounding box center [686, 101] width 41 height 19
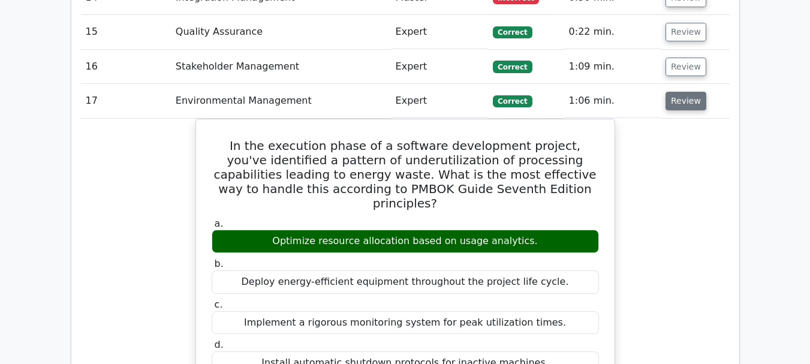
click at [685, 92] on button "Review" at bounding box center [686, 101] width 41 height 19
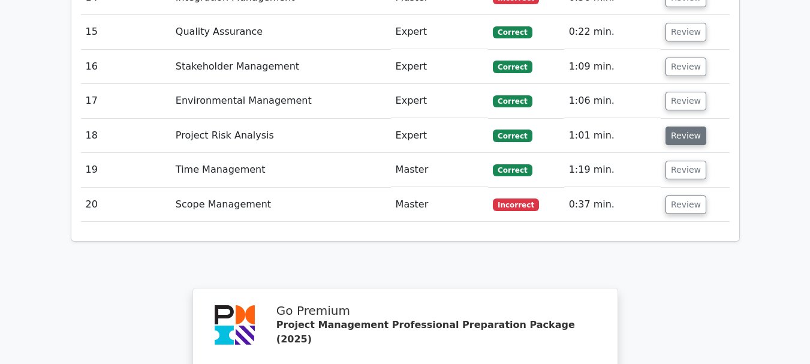
click at [681, 127] on button "Review" at bounding box center [686, 136] width 41 height 19
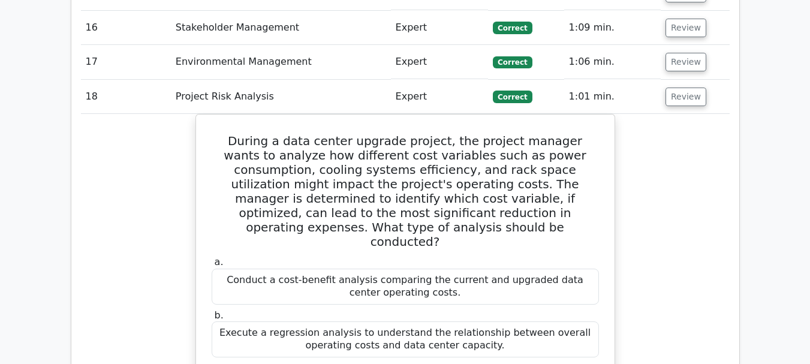
scroll to position [1859, 0]
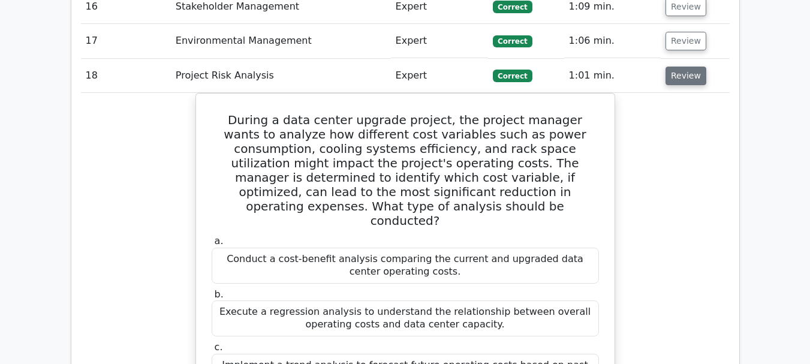
click at [690, 67] on button "Review" at bounding box center [686, 76] width 41 height 19
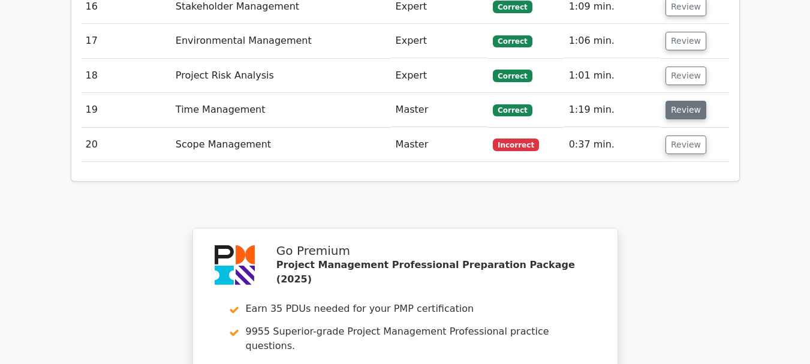
click at [684, 101] on button "Review" at bounding box center [686, 110] width 41 height 19
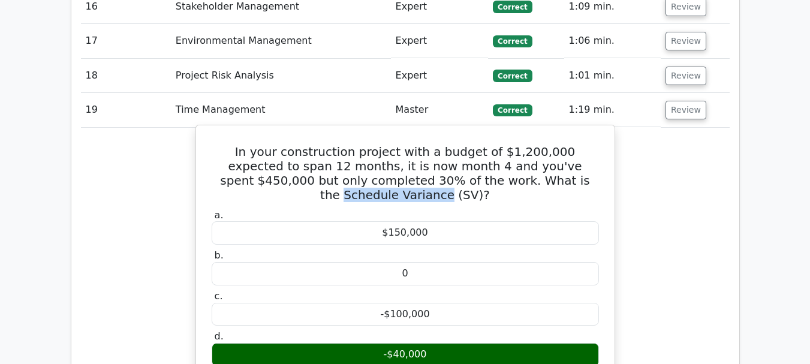
drag, startPoint x: 452, startPoint y: 127, endPoint x: 551, endPoint y: 121, distance: 99.8
click at [551, 145] on h5 "In your construction project with a budget of $1,200,000 expected to span 12 mo…" at bounding box center [405, 174] width 390 height 58
copy h5 "Schedule Variance"
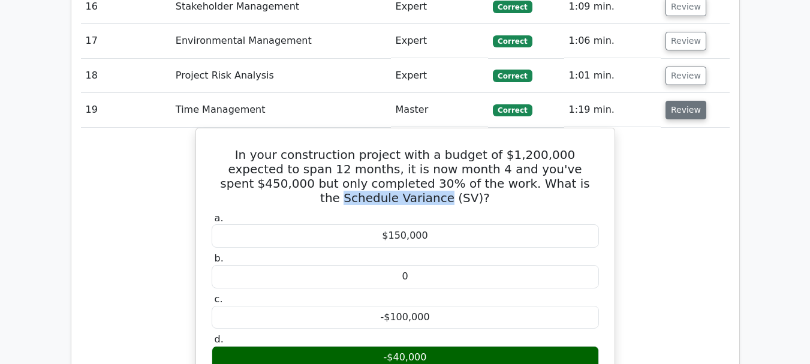
click at [688, 101] on button "Review" at bounding box center [686, 110] width 41 height 19
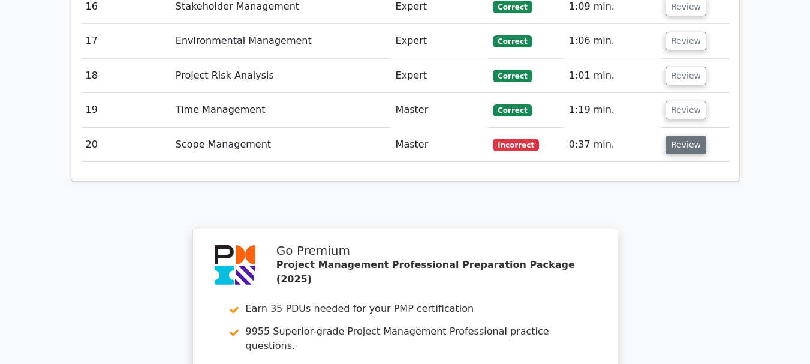
click at [686, 136] on button "Review" at bounding box center [686, 145] width 41 height 19
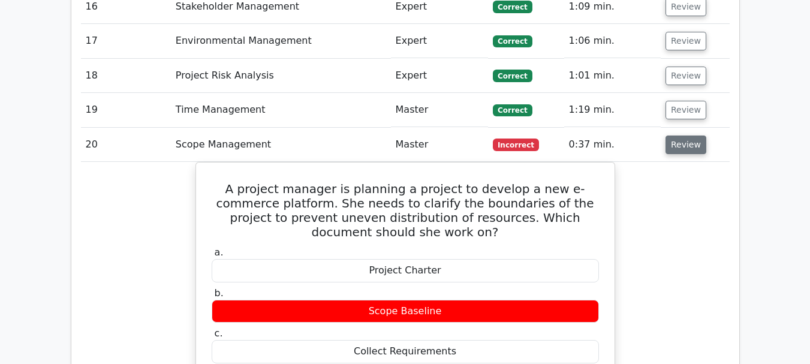
click at [685, 136] on button "Review" at bounding box center [686, 145] width 41 height 19
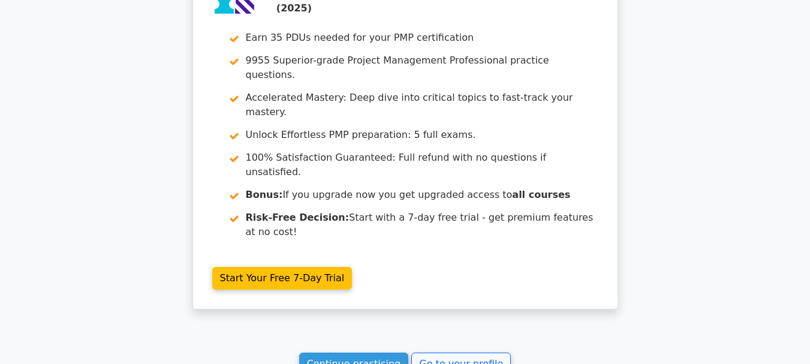
scroll to position [2159, 0]
